Goal: Communication & Community: Answer question/provide support

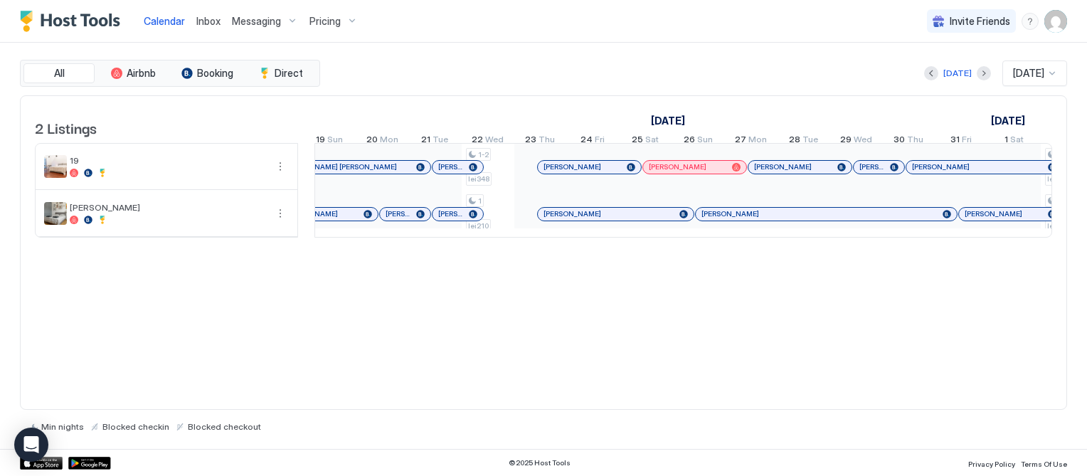
click at [253, 27] on div "Messaging" at bounding box center [265, 21] width 78 height 24
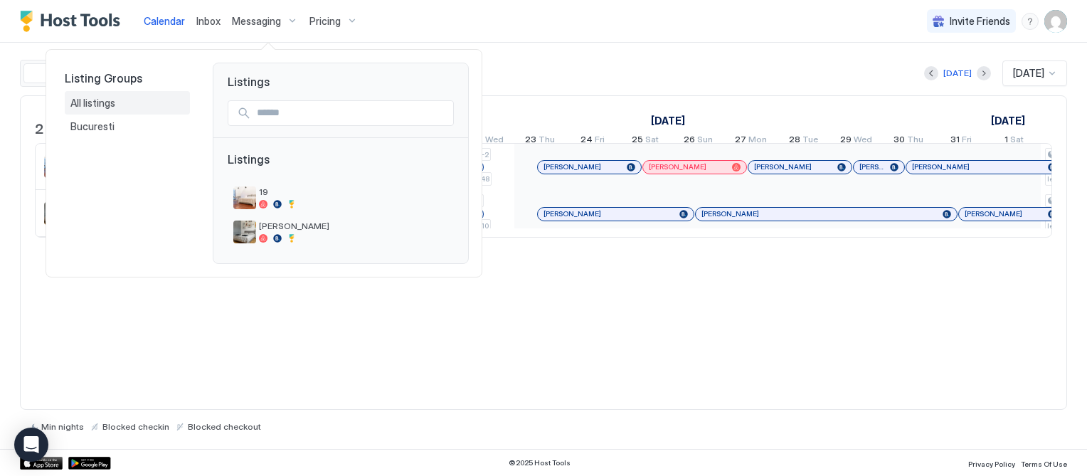
click at [108, 105] on span "All listings" at bounding box center [93, 103] width 47 height 13
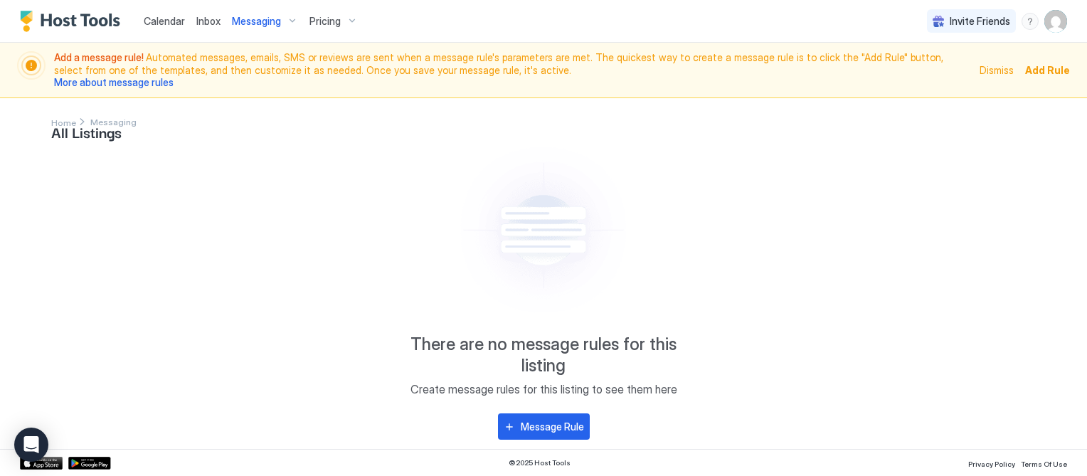
click at [199, 19] on span "Inbox" at bounding box center [208, 21] width 24 height 12
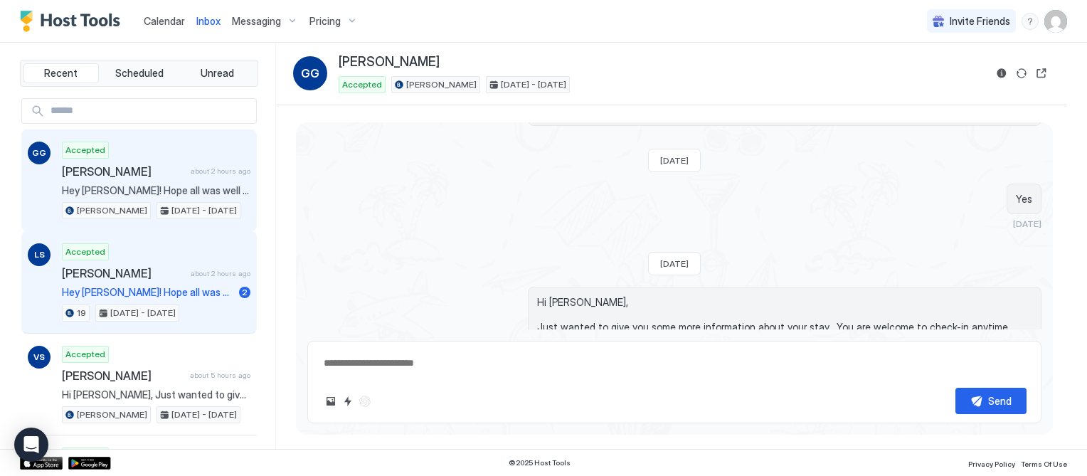
click at [135, 262] on div "Accepted [PERSON_NAME] about 2 hours ago Hey [PERSON_NAME]! Hope all was well w…" at bounding box center [156, 282] width 188 height 78
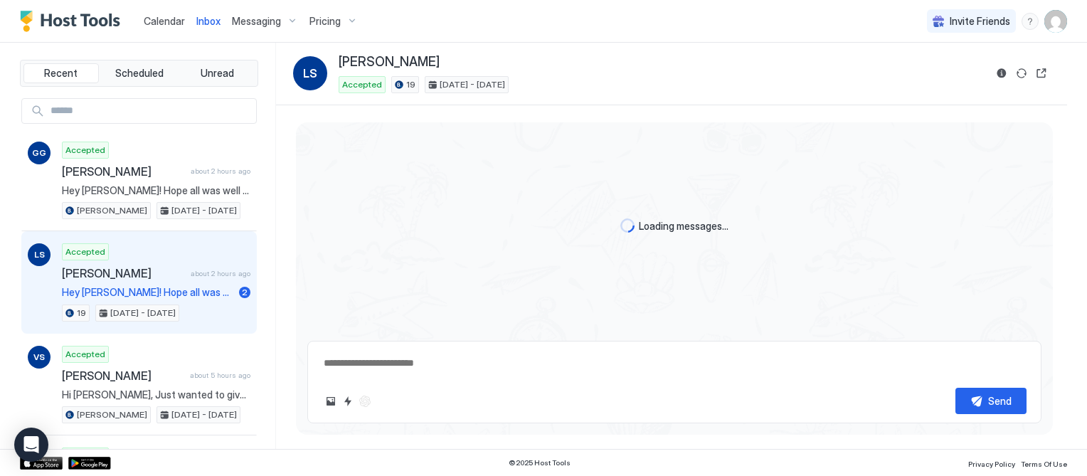
type textarea "*"
